Goal: Go to known website: Access a specific website the user already knows

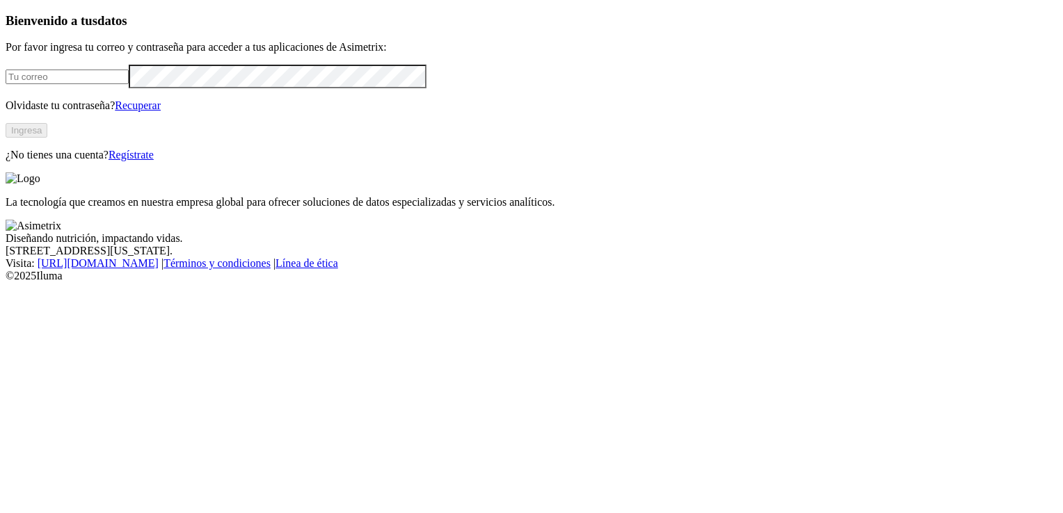
type input "[EMAIL_ADDRESS][DOMAIN_NAME]"
click at [47, 138] on button "Ingresa" at bounding box center [27, 130] width 42 height 15
